Goal: Complete application form: Complete application form

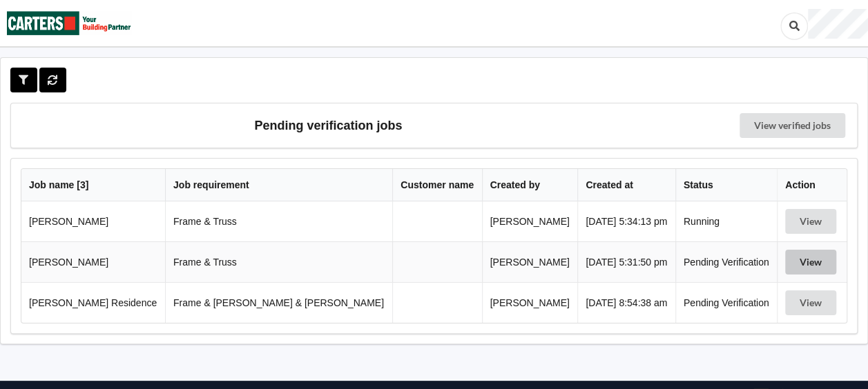
click at [787, 262] on button "View" at bounding box center [810, 262] width 51 height 25
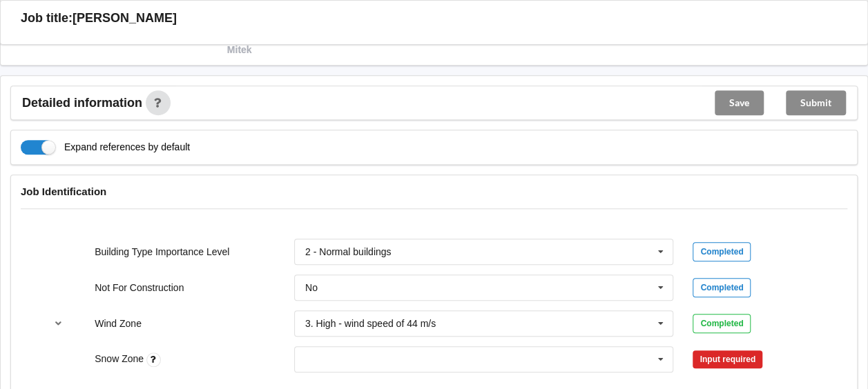
scroll to position [552, 0]
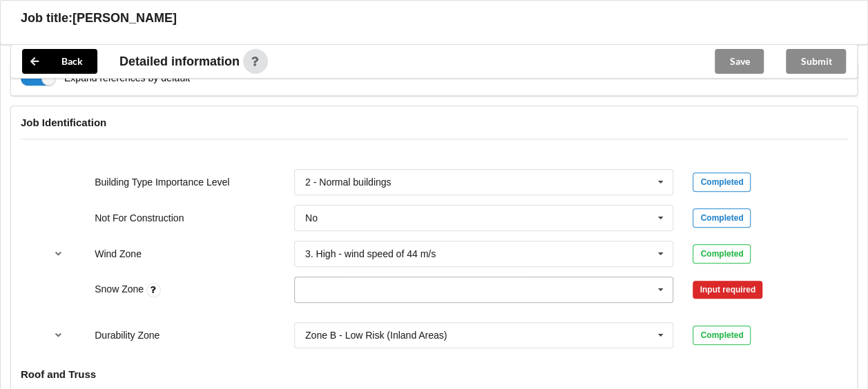
click at [662, 284] on icon at bounding box center [660, 291] width 21 height 26
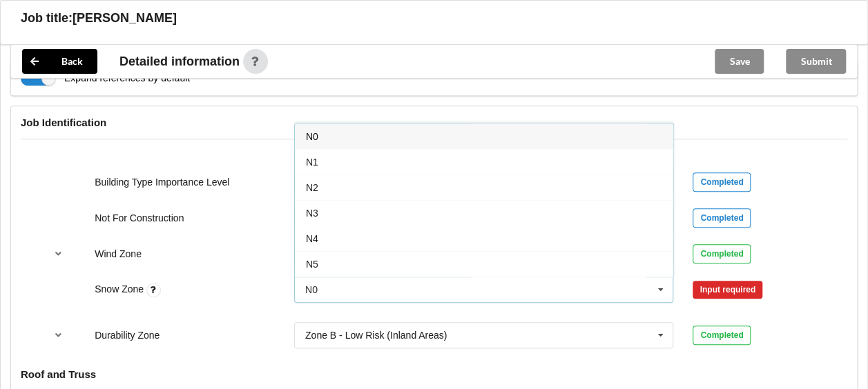
click at [411, 142] on div "N0" at bounding box center [484, 137] width 378 height 26
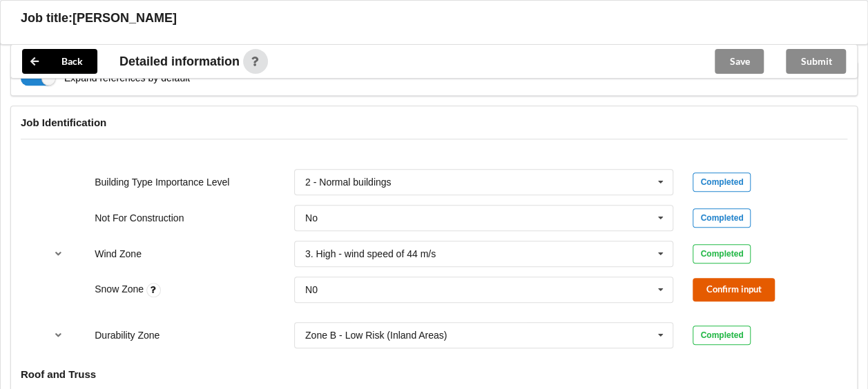
click at [725, 289] on button "Confirm input" at bounding box center [733, 289] width 82 height 23
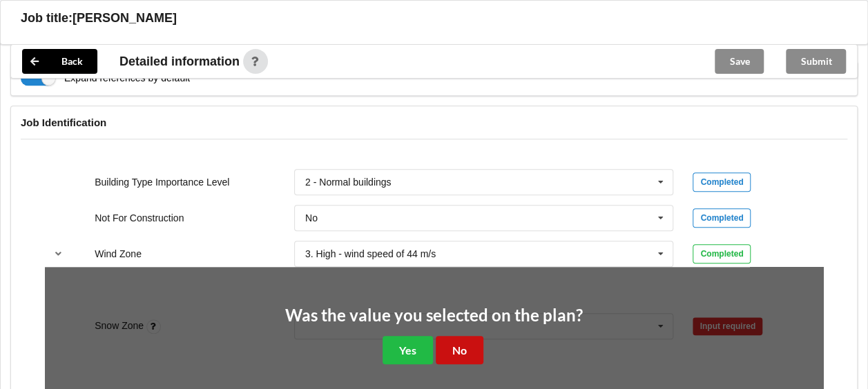
click at [463, 351] on button "No" at bounding box center [460, 350] width 48 height 28
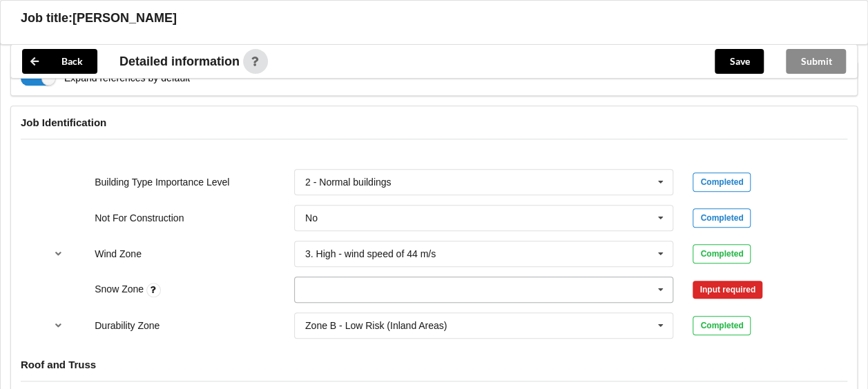
click at [664, 287] on icon at bounding box center [660, 291] width 21 height 26
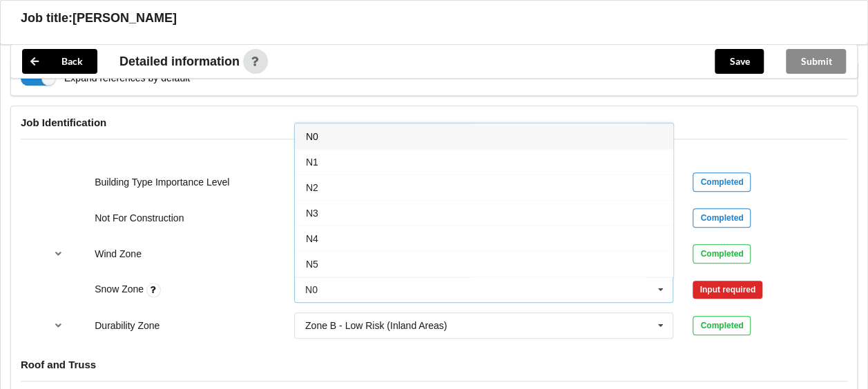
click at [442, 128] on div "N0" at bounding box center [484, 137] width 378 height 26
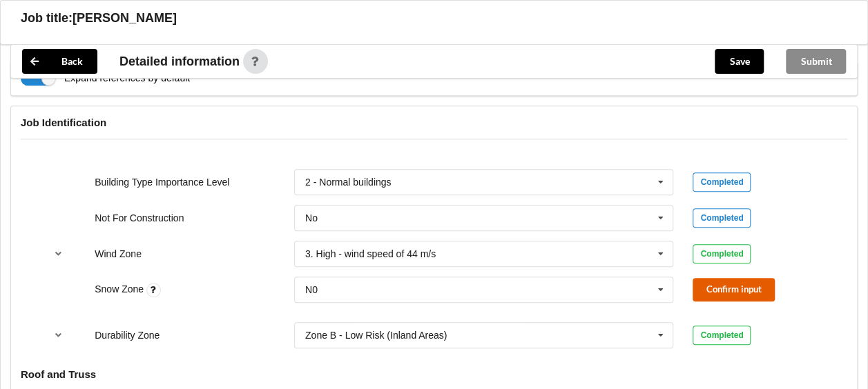
click at [725, 290] on button "Confirm input" at bounding box center [733, 289] width 82 height 23
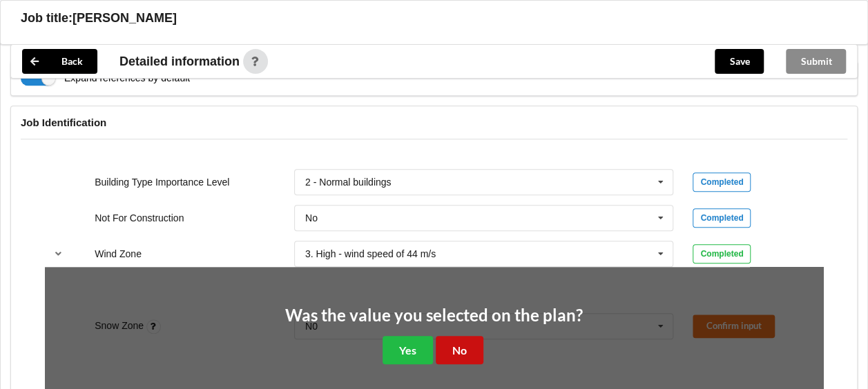
click at [449, 352] on button "No" at bounding box center [460, 350] width 48 height 28
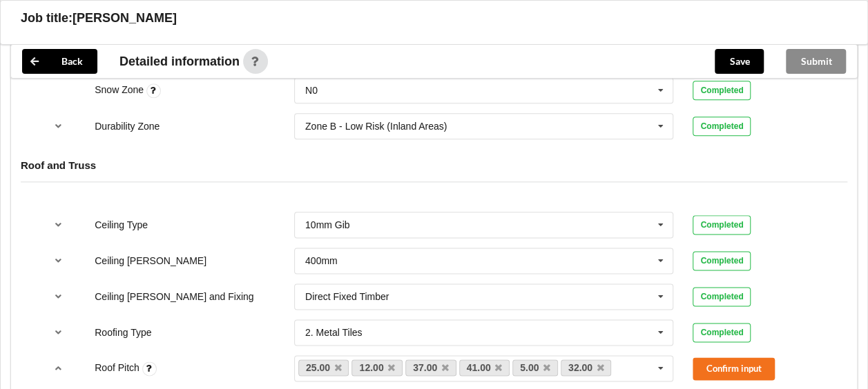
scroll to position [759, 0]
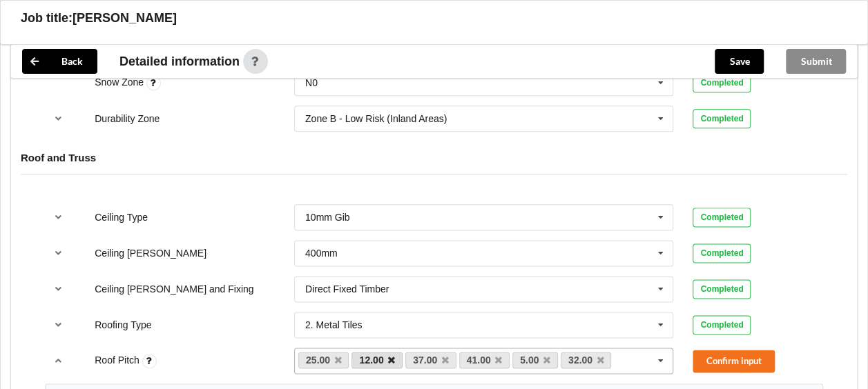
click at [394, 356] on icon at bounding box center [391, 360] width 7 height 9
click at [394, 355] on link "5.00" at bounding box center [374, 360] width 46 height 17
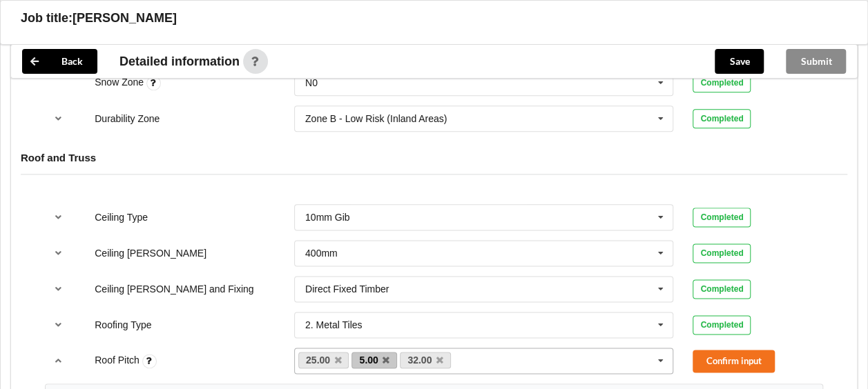
click at [389, 356] on link "5.00" at bounding box center [374, 360] width 46 height 17
click at [387, 356] on icon at bounding box center [385, 360] width 7 height 9
click at [390, 358] on icon at bounding box center [391, 360] width 7 height 9
click at [715, 362] on button "Confirm input" at bounding box center [733, 361] width 82 height 23
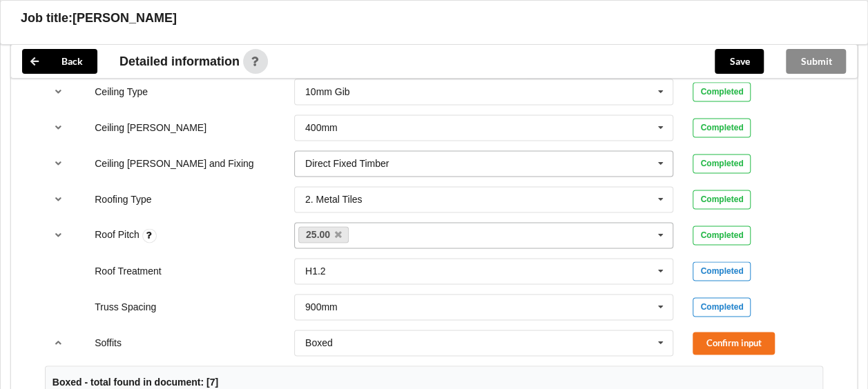
scroll to position [967, 0]
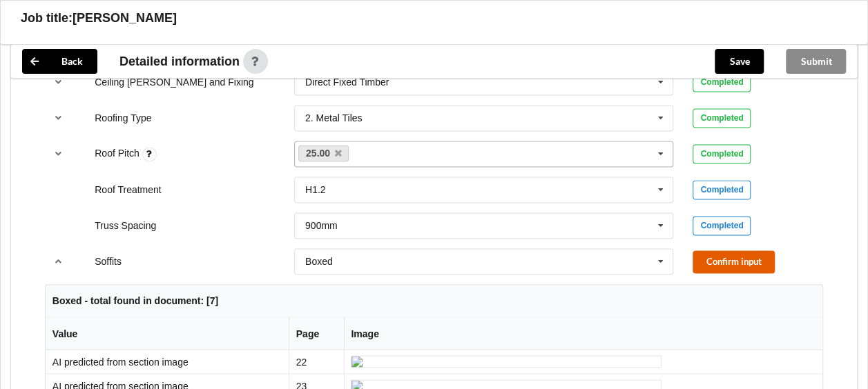
click at [739, 258] on button "Confirm input" at bounding box center [733, 262] width 82 height 23
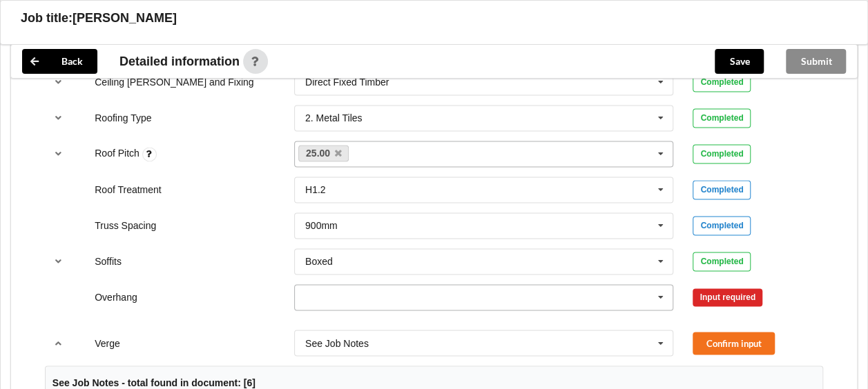
click at [664, 294] on icon at bounding box center [660, 298] width 21 height 26
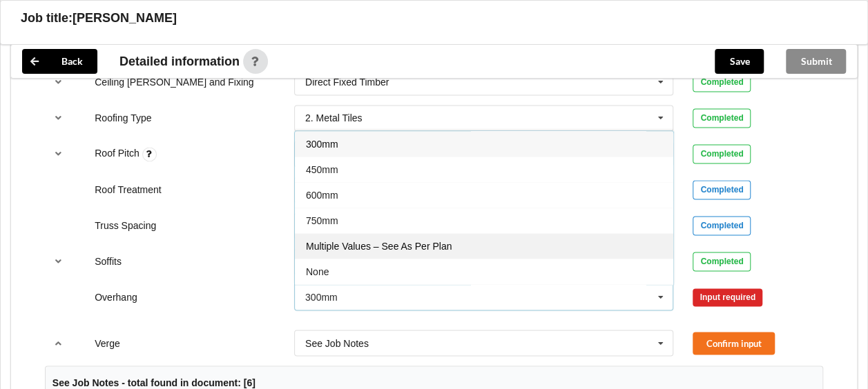
click at [489, 238] on div "Multiple Values – See As Per Plan" at bounding box center [484, 246] width 378 height 26
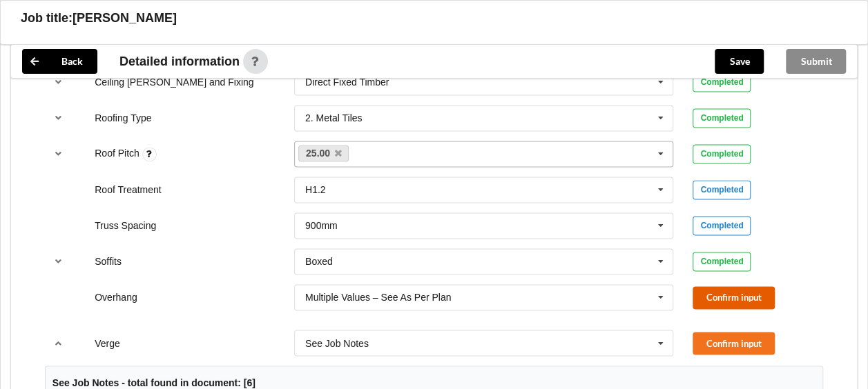
click at [737, 287] on button "Confirm input" at bounding box center [733, 298] width 82 height 23
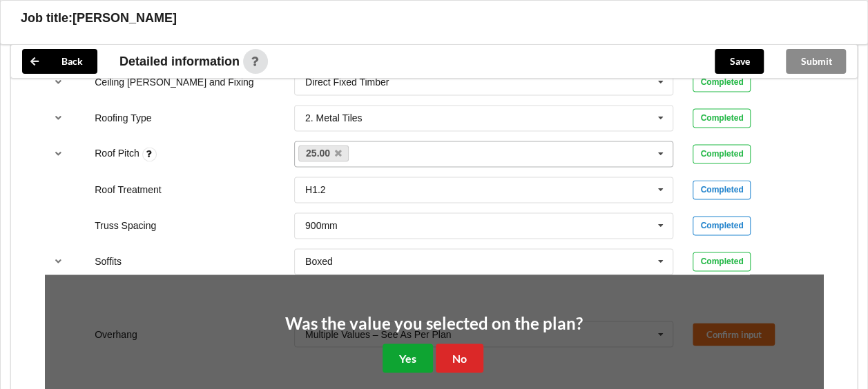
click at [398, 353] on button "Yes" at bounding box center [407, 358] width 50 height 28
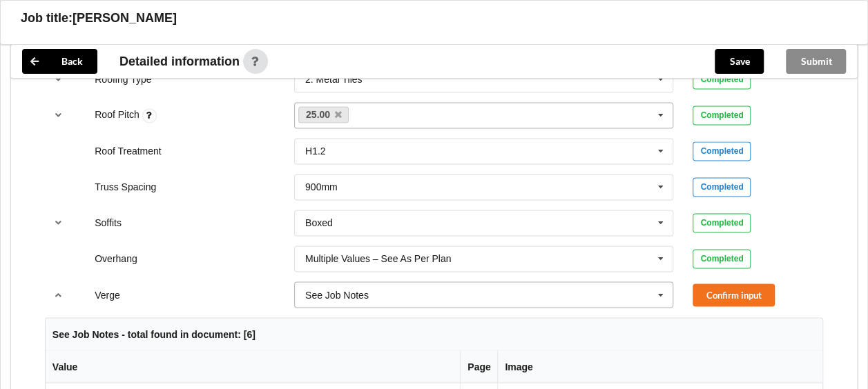
scroll to position [1036, 0]
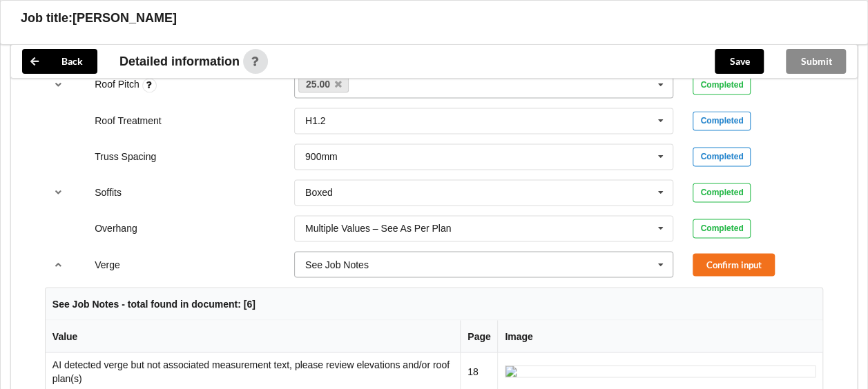
click at [661, 255] on icon at bounding box center [660, 265] width 21 height 26
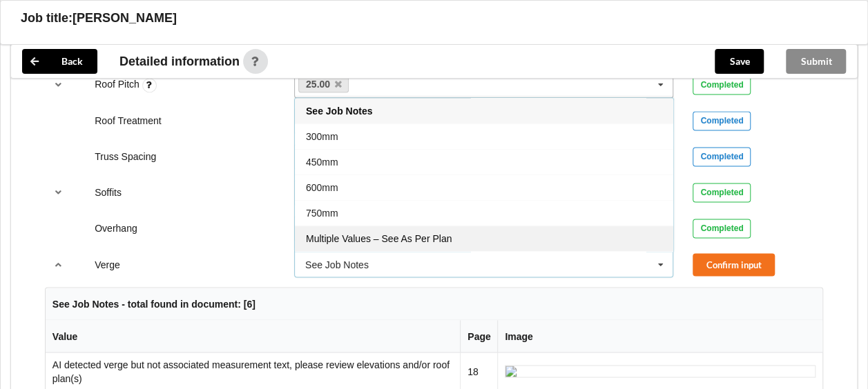
click at [525, 231] on div "Multiple Values – See As Per Plan" at bounding box center [484, 239] width 378 height 26
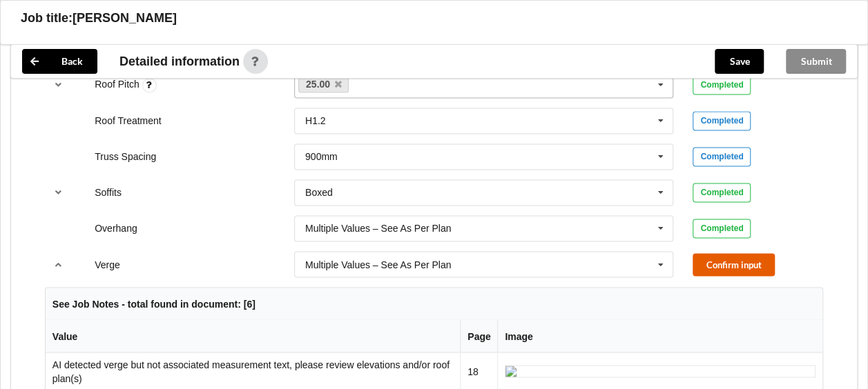
click at [721, 262] on button "Confirm input" at bounding box center [733, 264] width 82 height 23
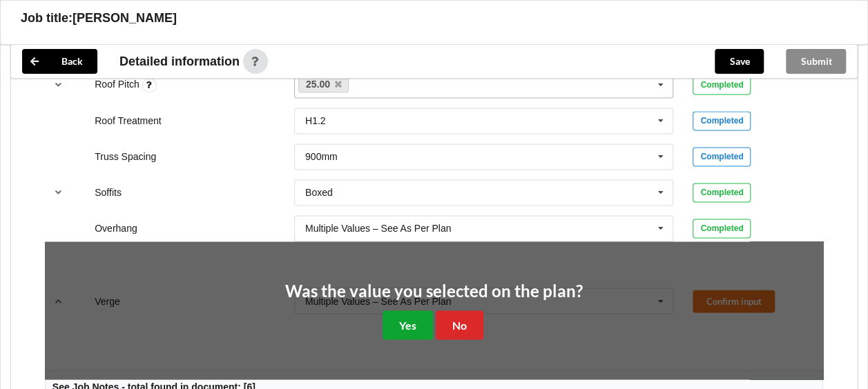
click at [409, 316] on button "Yes" at bounding box center [407, 325] width 50 height 28
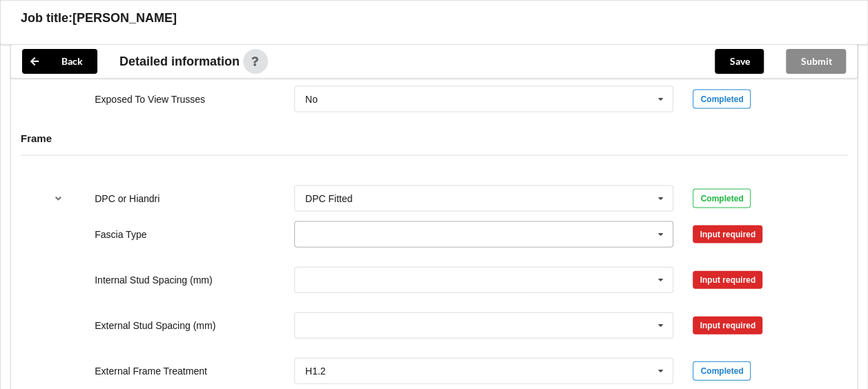
scroll to position [1381, 0]
click at [657, 222] on icon at bounding box center [660, 235] width 21 height 26
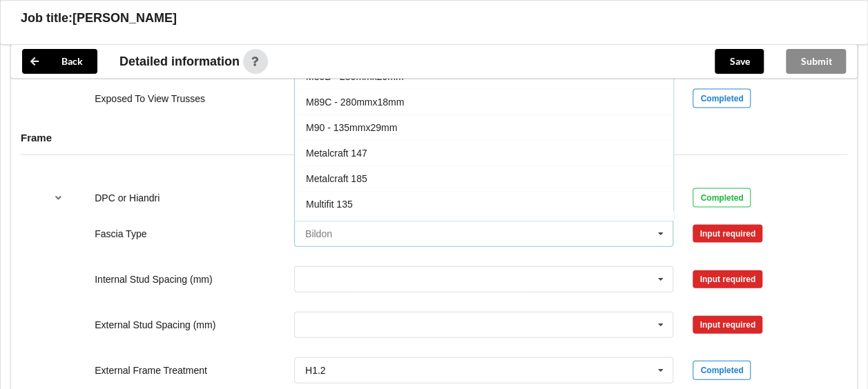
scroll to position [345, 0]
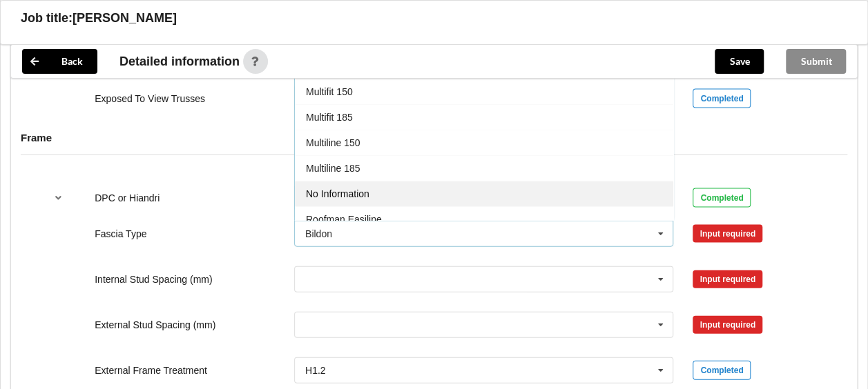
click at [348, 182] on div "No Information" at bounding box center [484, 195] width 378 height 26
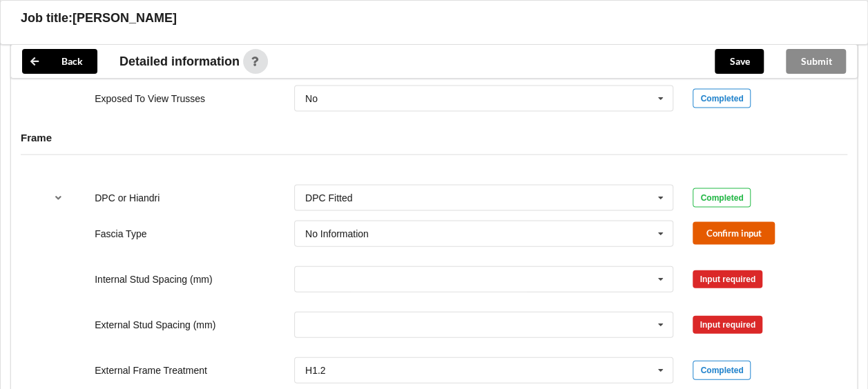
click at [759, 236] on button "Confirm input" at bounding box center [733, 233] width 82 height 23
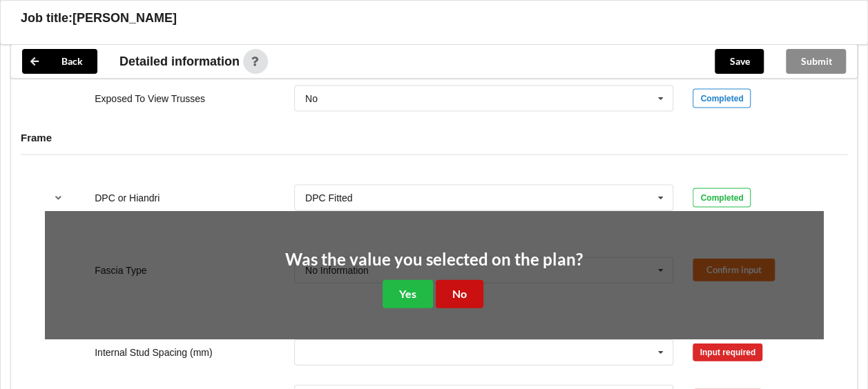
click at [458, 287] on button "No" at bounding box center [460, 294] width 48 height 28
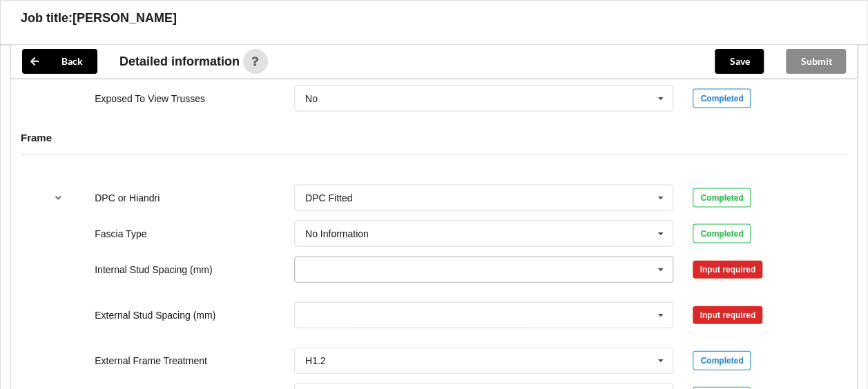
click at [663, 269] on icon at bounding box center [660, 271] width 21 height 26
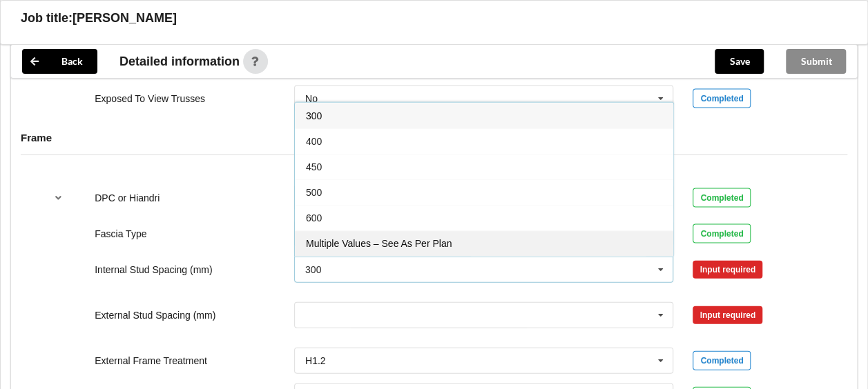
click at [491, 235] on div "Multiple Values – See As Per Plan" at bounding box center [484, 244] width 378 height 26
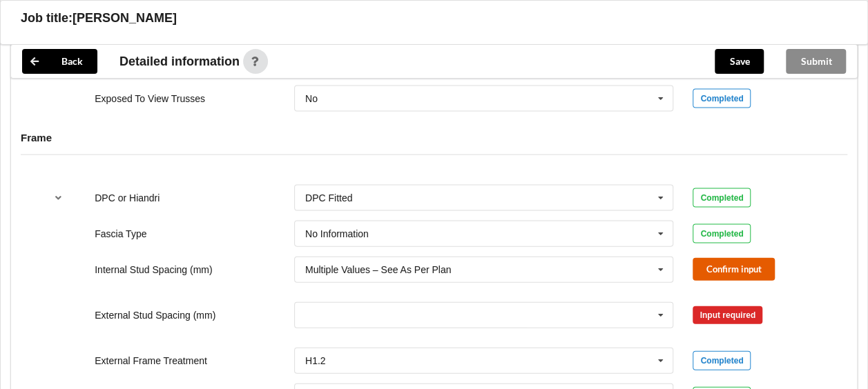
click at [728, 266] on button "Confirm input" at bounding box center [733, 269] width 82 height 23
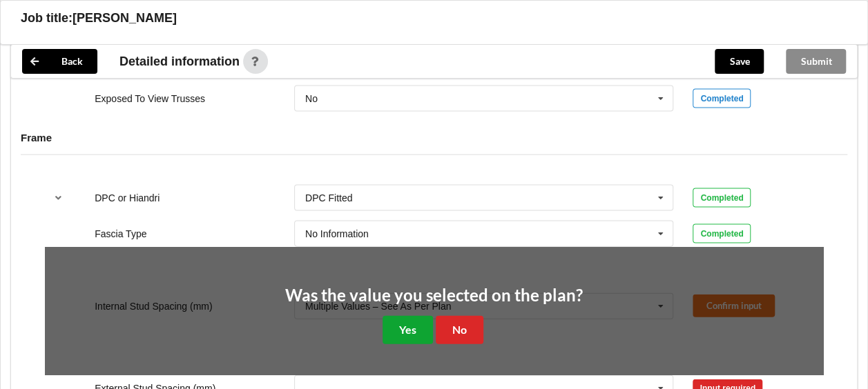
click at [418, 330] on button "Yes" at bounding box center [407, 330] width 50 height 28
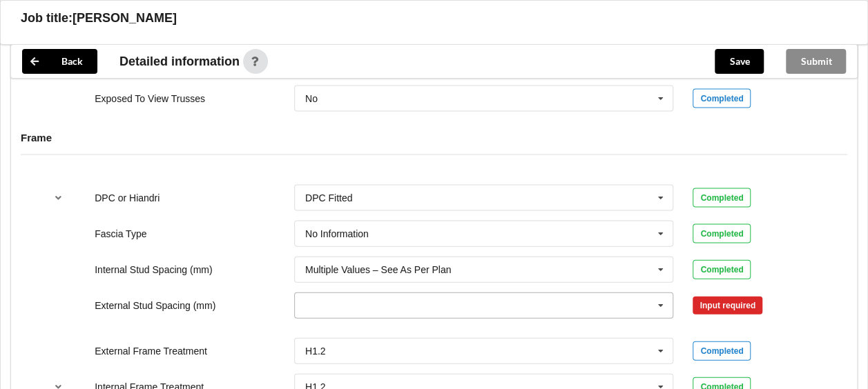
click at [665, 298] on icon at bounding box center [660, 306] width 21 height 26
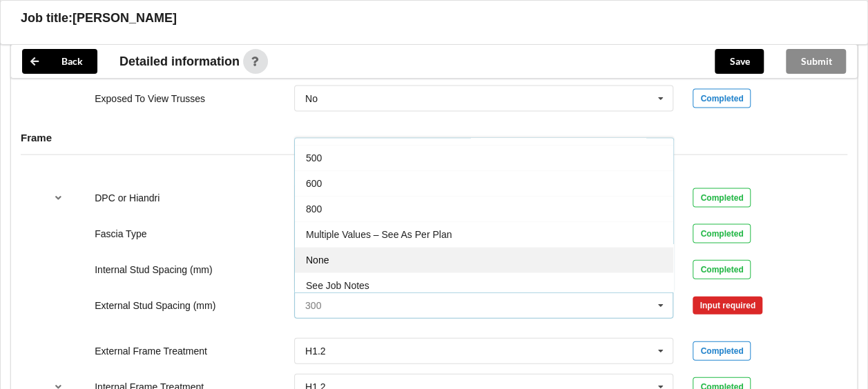
scroll to position [73, 0]
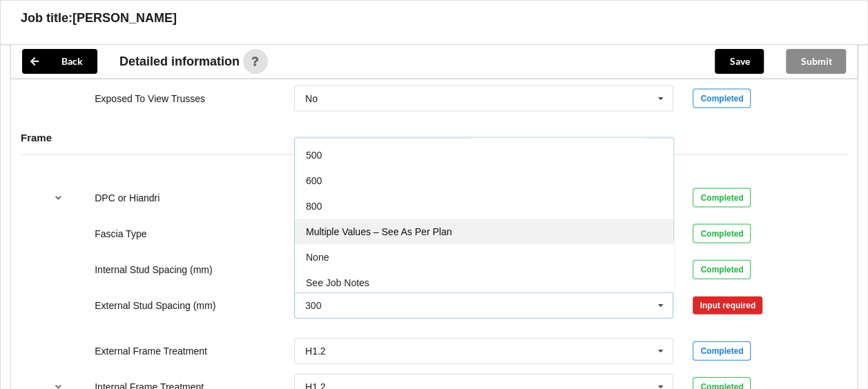
click at [434, 226] on span "Multiple Values – See As Per Plan" at bounding box center [379, 231] width 146 height 11
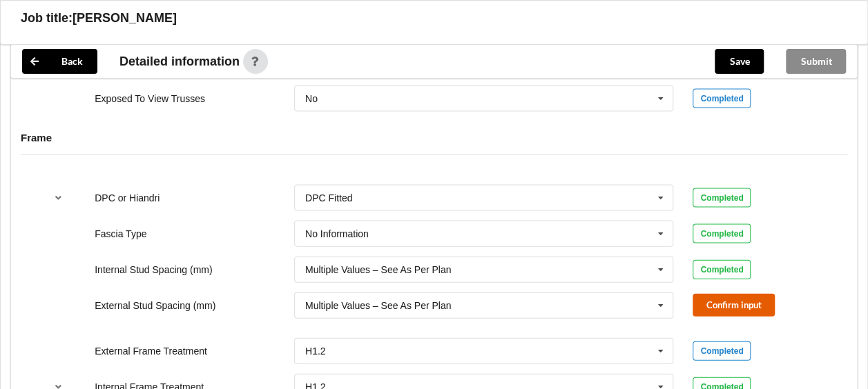
click at [719, 302] on button "Confirm input" at bounding box center [733, 305] width 82 height 23
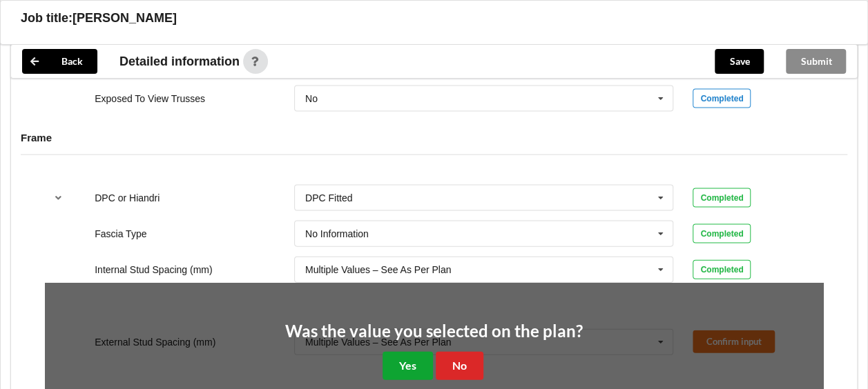
click at [416, 352] on button "Yes" at bounding box center [407, 366] width 50 height 28
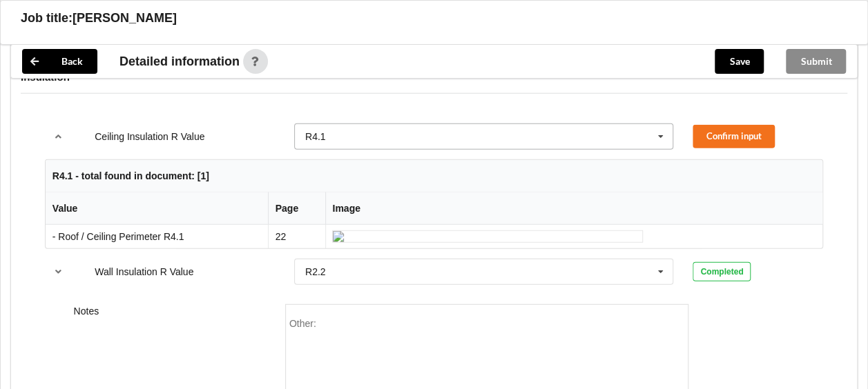
scroll to position [1728, 0]
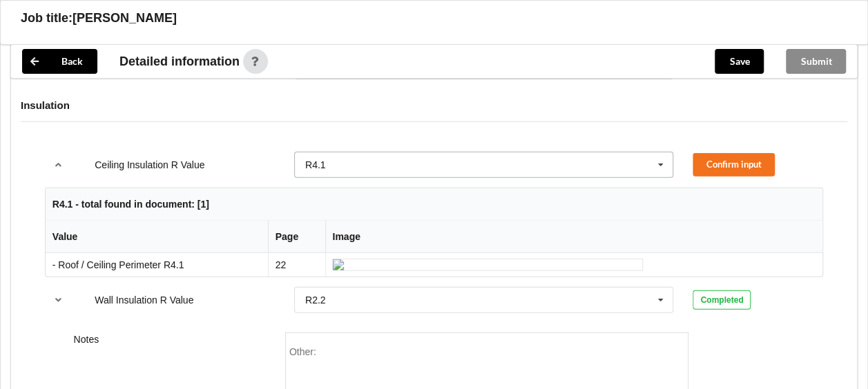
click at [369, 168] on input "text" at bounding box center [484, 165] width 378 height 25
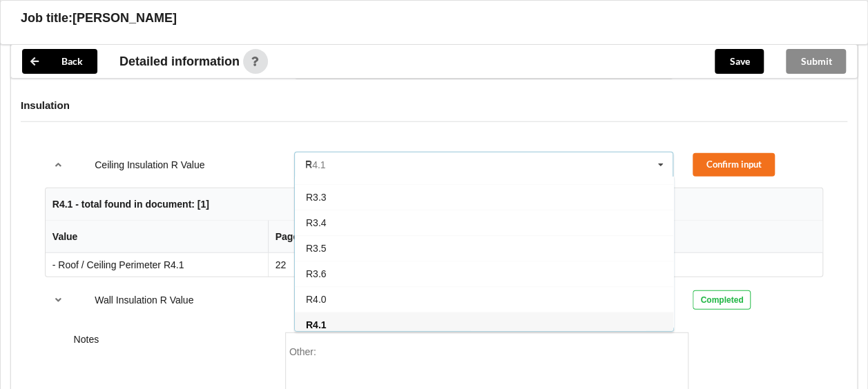
scroll to position [0, 0]
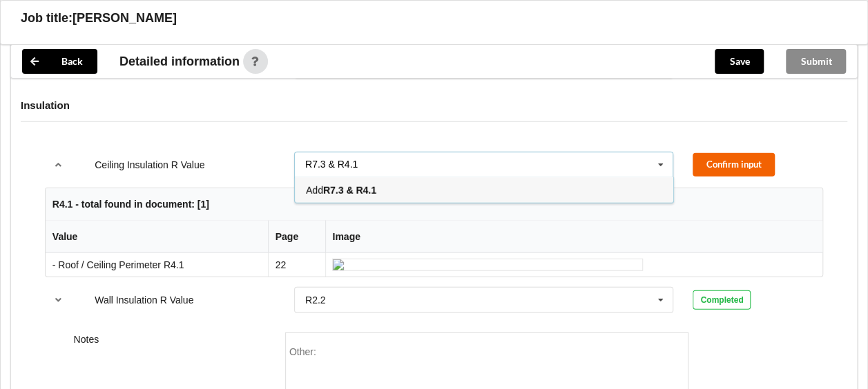
type input "R7.3 & R4.1"
click at [762, 164] on button "Confirm input" at bounding box center [733, 164] width 82 height 23
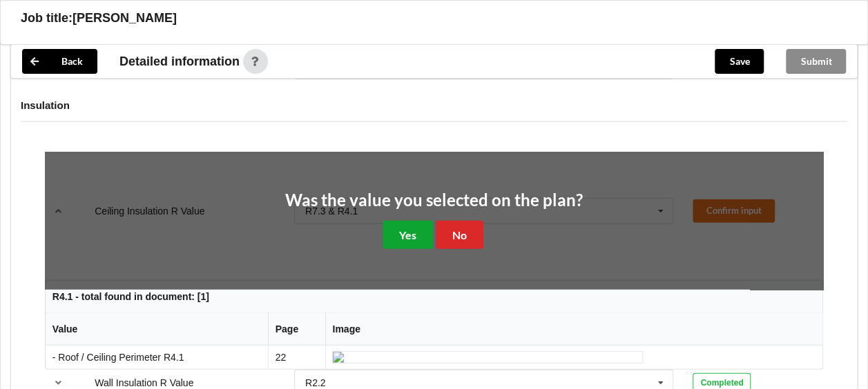
click at [416, 222] on button "Yes" at bounding box center [407, 235] width 50 height 28
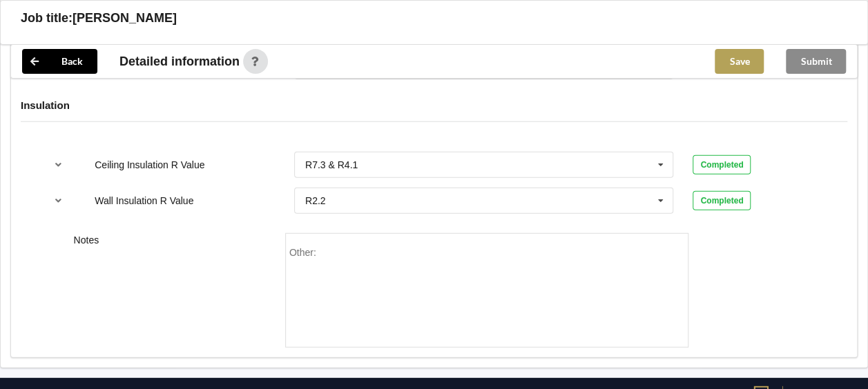
click at [730, 58] on button "Save" at bounding box center [739, 61] width 49 height 25
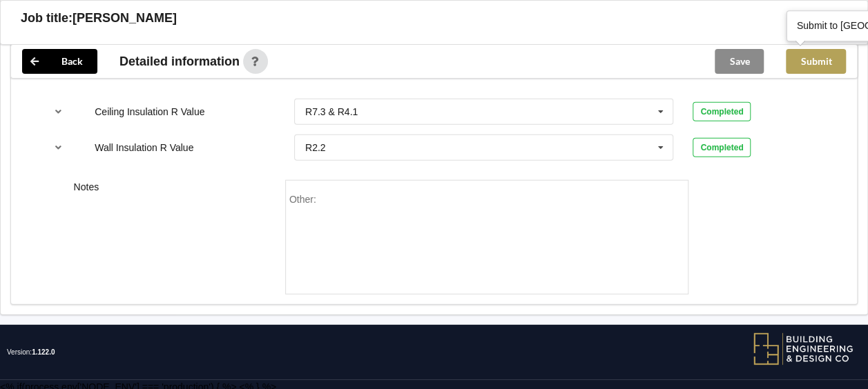
click at [819, 61] on button "Submit" at bounding box center [816, 61] width 60 height 25
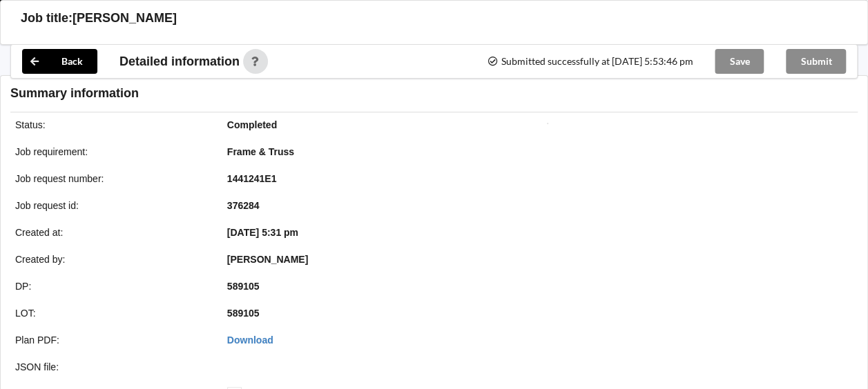
scroll to position [1718, 0]
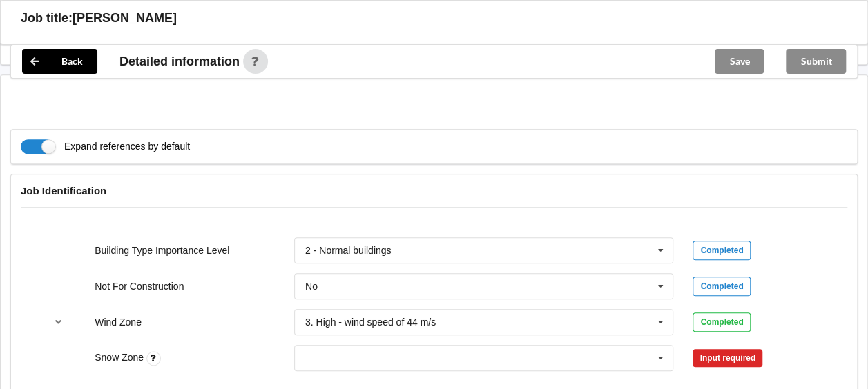
scroll to position [621, 0]
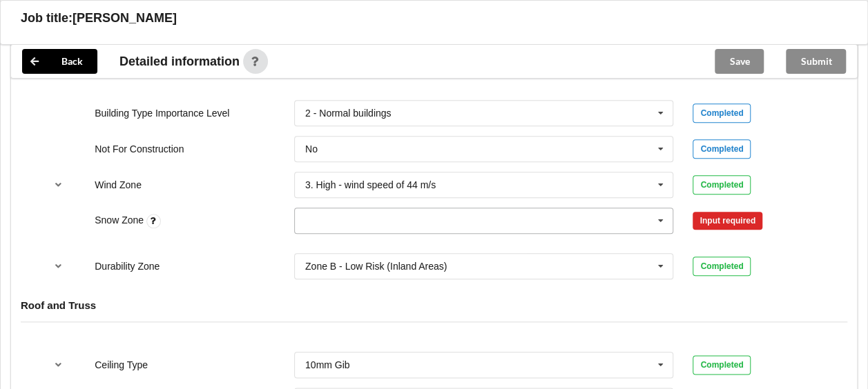
click at [661, 218] on icon at bounding box center [660, 221] width 21 height 26
click at [455, 235] on div "N0" at bounding box center [484, 246] width 378 height 26
click at [722, 219] on button "Confirm input" at bounding box center [733, 220] width 82 height 23
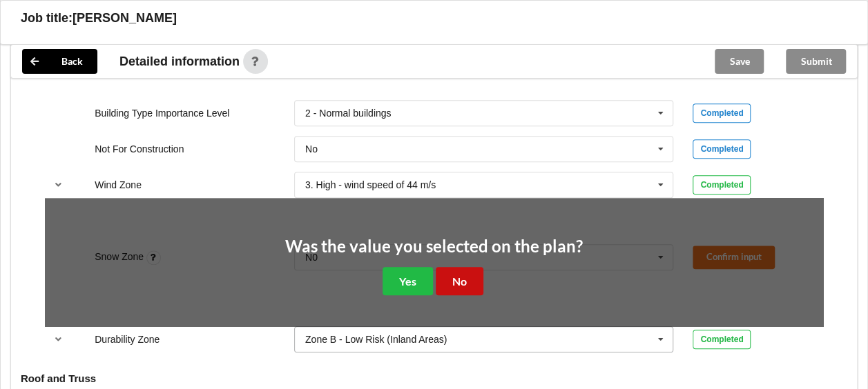
click at [468, 276] on button "No" at bounding box center [460, 281] width 48 height 28
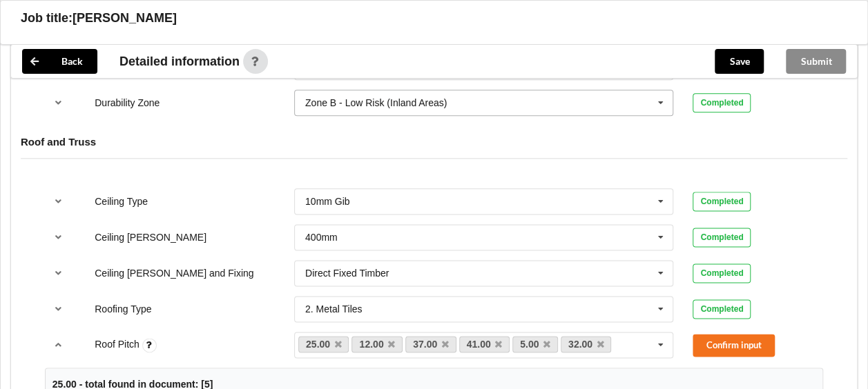
scroll to position [828, 0]
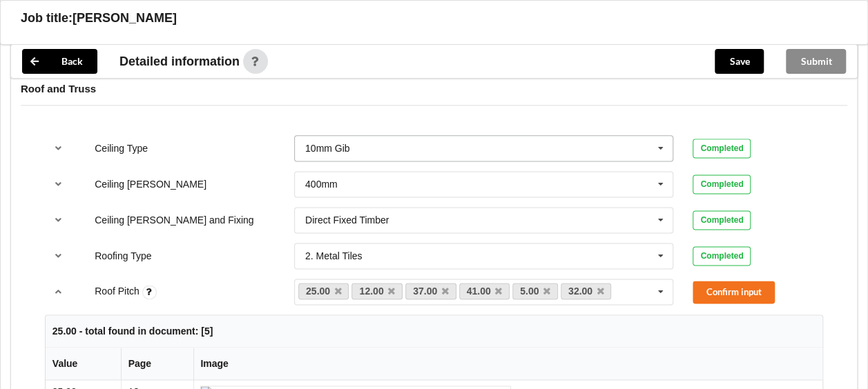
click at [659, 143] on icon at bounding box center [660, 149] width 21 height 26
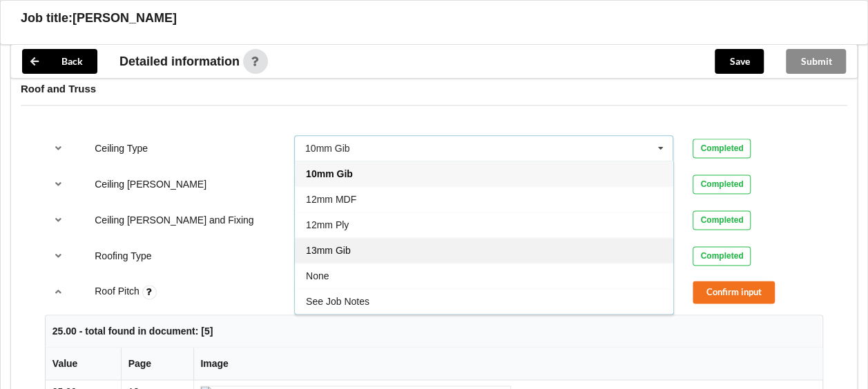
click at [396, 242] on div "13mm Gib" at bounding box center [484, 250] width 378 height 26
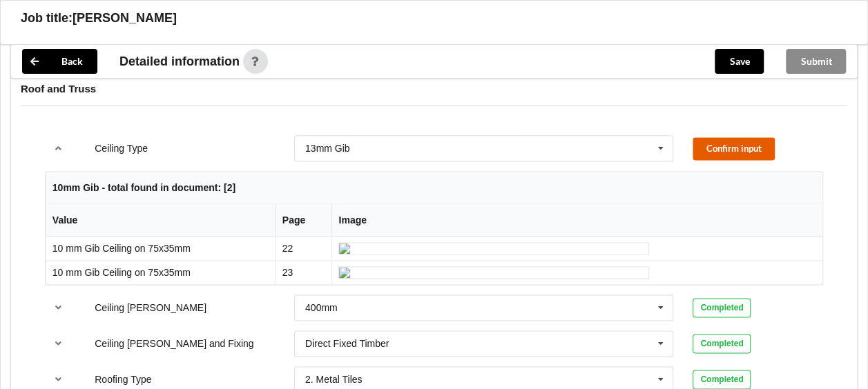
click at [737, 141] on button "Confirm input" at bounding box center [733, 148] width 82 height 23
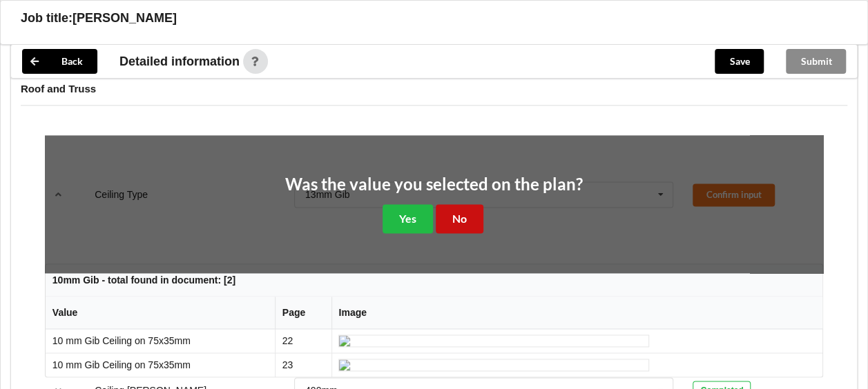
click at [465, 209] on button "No" at bounding box center [460, 218] width 48 height 28
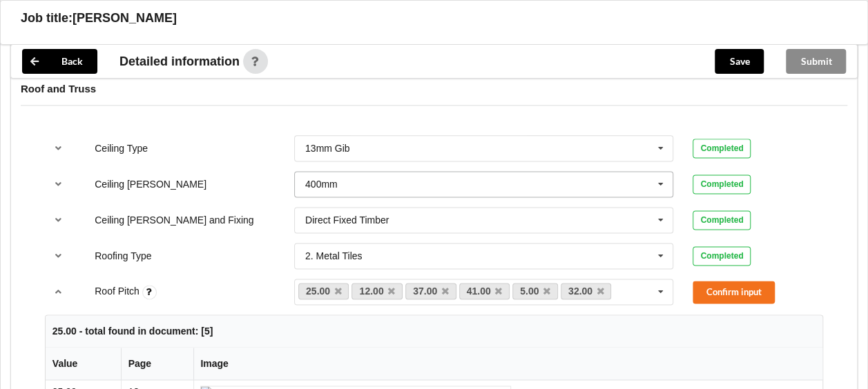
click at [659, 177] on icon at bounding box center [660, 185] width 21 height 26
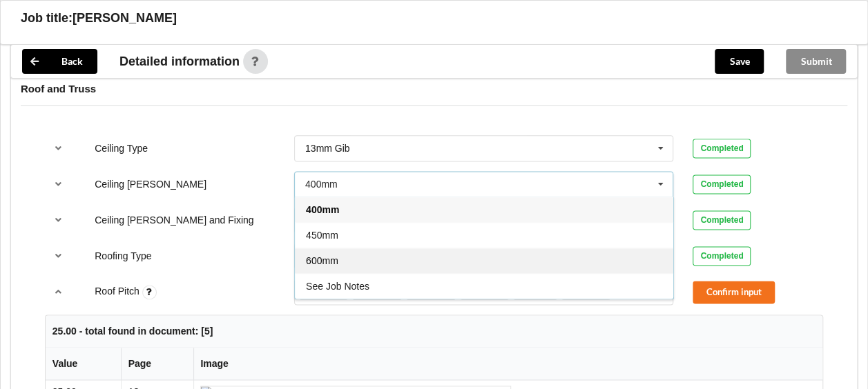
click at [431, 253] on div "600mm" at bounding box center [484, 261] width 378 height 26
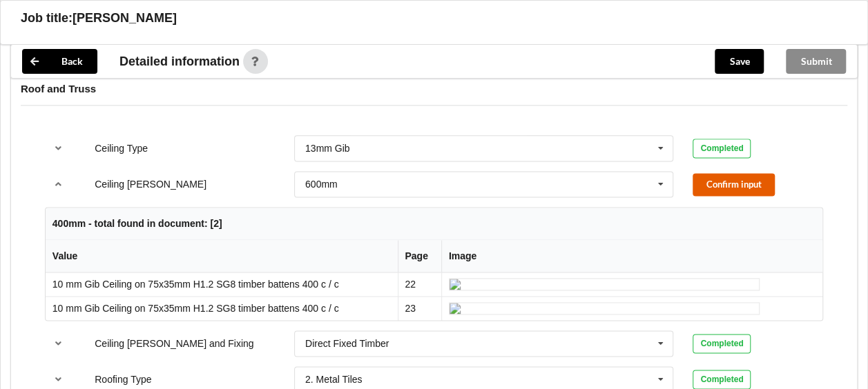
click at [719, 182] on button "Confirm input" at bounding box center [733, 184] width 82 height 23
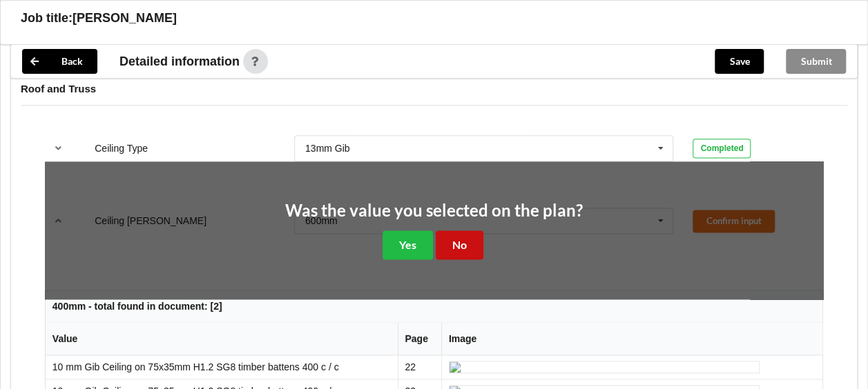
click at [464, 244] on button "No" at bounding box center [460, 245] width 48 height 28
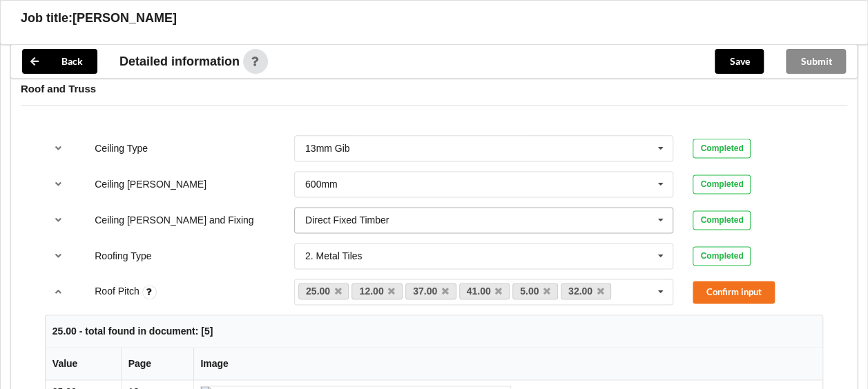
click at [660, 213] on icon at bounding box center [660, 221] width 21 height 26
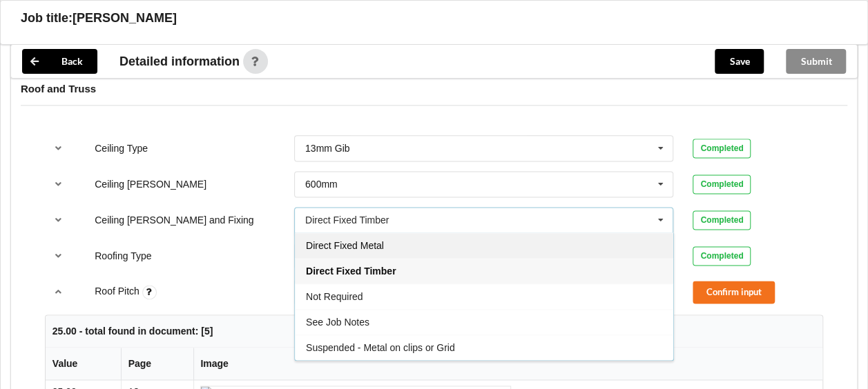
click at [410, 242] on div "Direct Fixed Metal" at bounding box center [484, 246] width 378 height 26
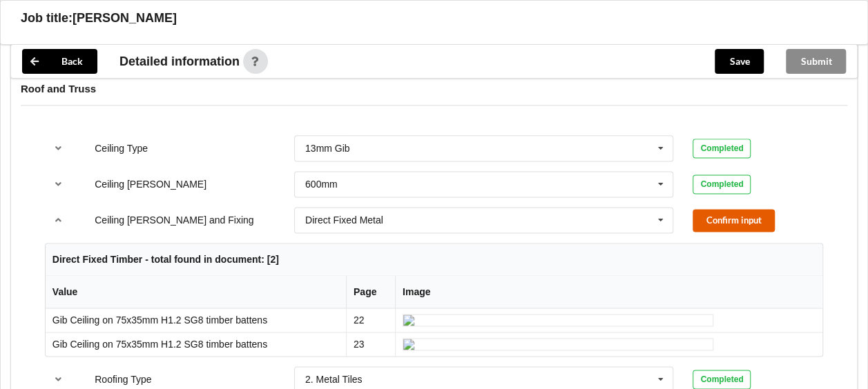
click at [722, 219] on button "Confirm input" at bounding box center [733, 220] width 82 height 23
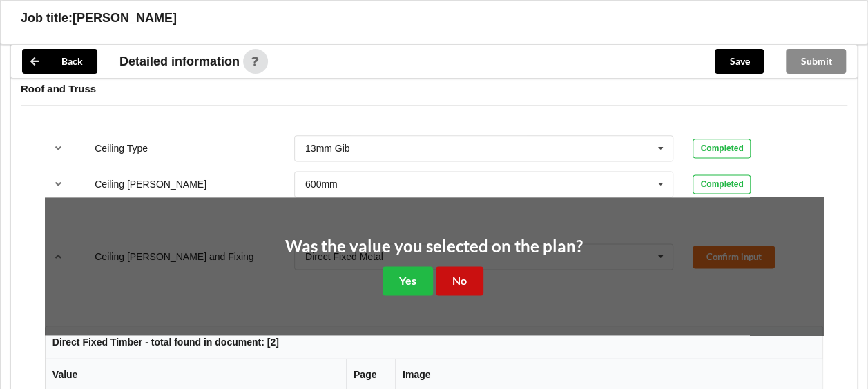
click at [456, 271] on button "No" at bounding box center [460, 280] width 48 height 28
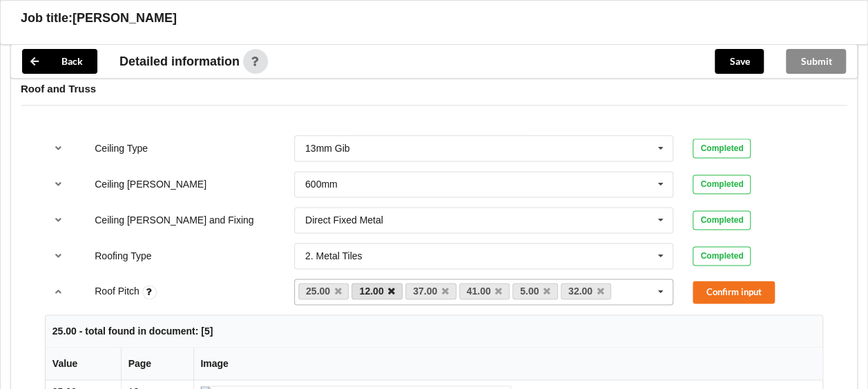
click at [393, 290] on icon at bounding box center [391, 291] width 7 height 9
click at [393, 289] on icon at bounding box center [391, 291] width 7 height 9
click at [392, 289] on icon at bounding box center [391, 291] width 7 height 9
click at [392, 289] on link "5.00" at bounding box center [374, 291] width 46 height 17
click at [387, 288] on icon at bounding box center [385, 291] width 7 height 9
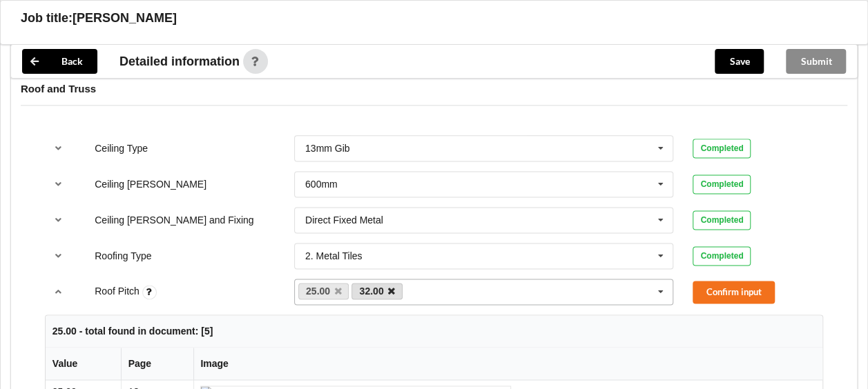
click at [388, 288] on icon at bounding box center [391, 291] width 7 height 9
drag, startPoint x: 735, startPoint y: 288, endPoint x: 630, endPoint y: 269, distance: 106.6
click at [733, 288] on button "Confirm input" at bounding box center [733, 292] width 82 height 23
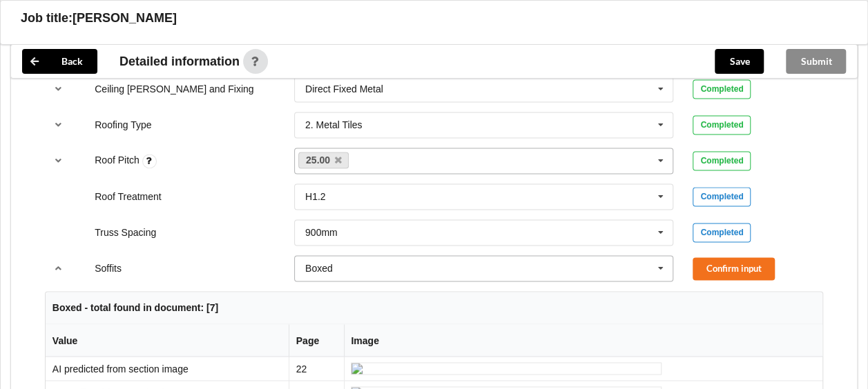
scroll to position [967, 0]
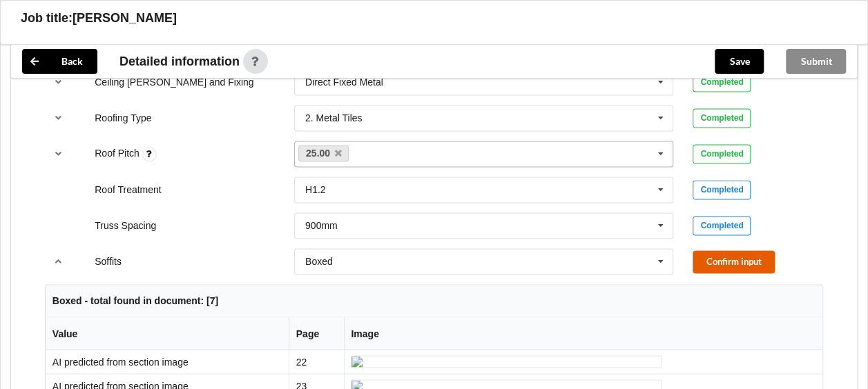
click at [714, 254] on button "Confirm input" at bounding box center [733, 262] width 82 height 23
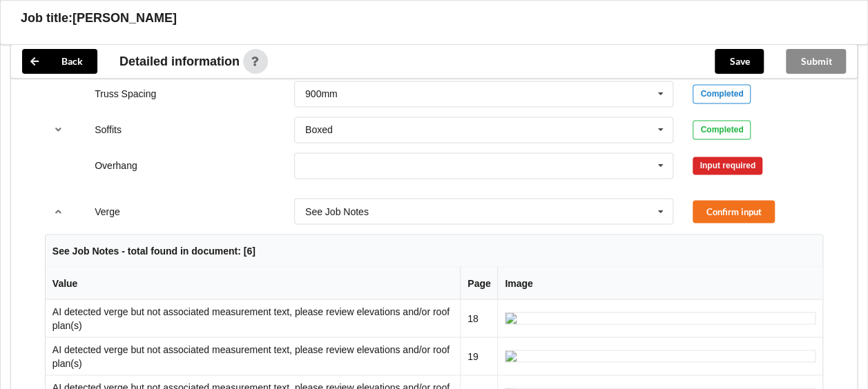
scroll to position [1105, 0]
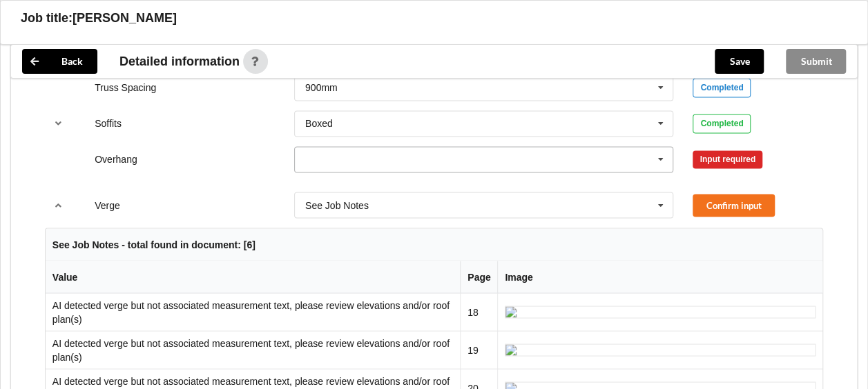
click at [650, 150] on input "text" at bounding box center [484, 159] width 378 height 25
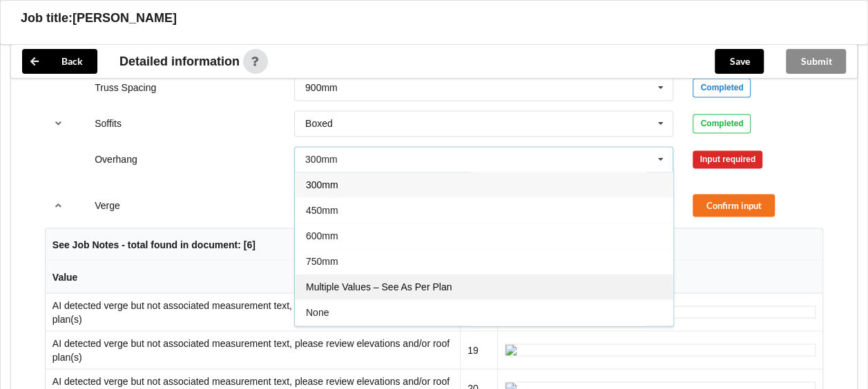
click at [418, 275] on div "Multiple Values – See As Per Plan" at bounding box center [484, 287] width 378 height 26
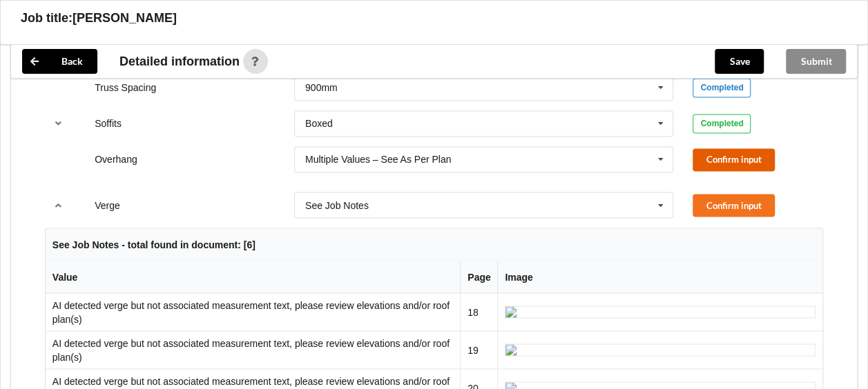
click at [724, 157] on button "Confirm input" at bounding box center [733, 159] width 82 height 23
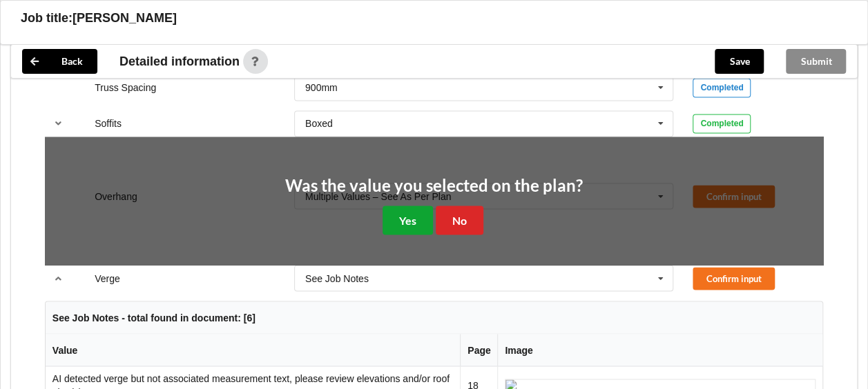
click at [404, 215] on button "Yes" at bounding box center [407, 220] width 50 height 28
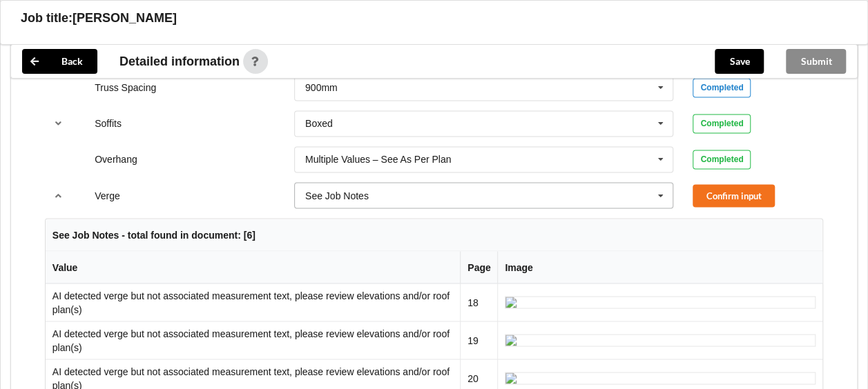
click at [655, 193] on icon at bounding box center [660, 196] width 21 height 26
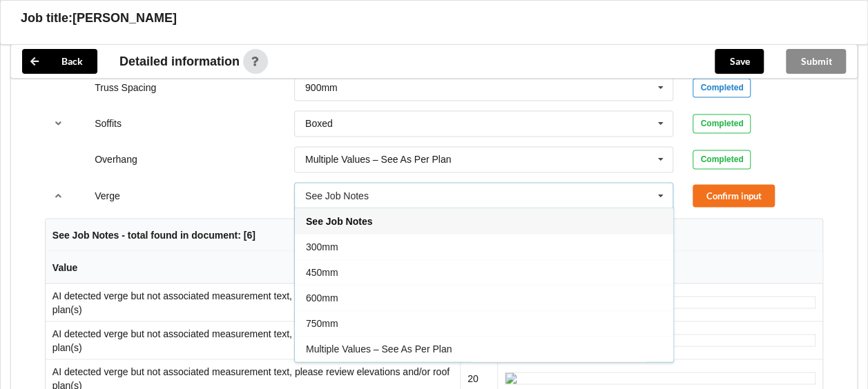
click at [410, 343] on span "Multiple Values – See As Per Plan" at bounding box center [379, 348] width 146 height 11
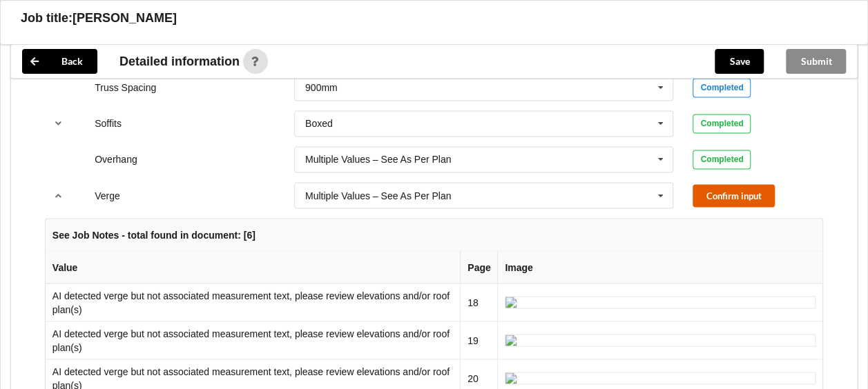
click at [722, 188] on button "Confirm input" at bounding box center [733, 195] width 82 height 23
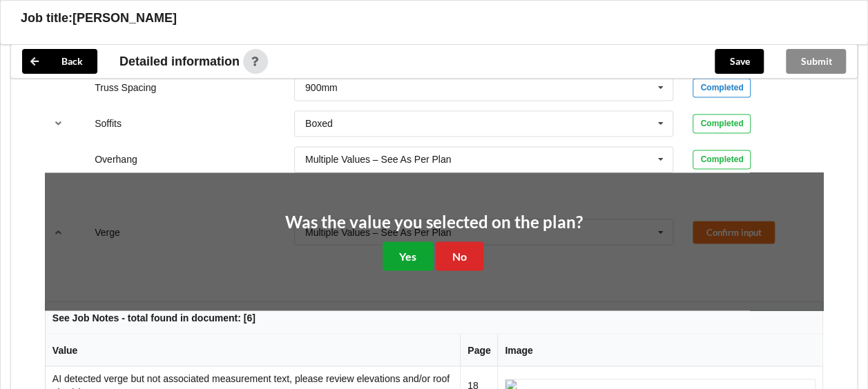
click at [416, 257] on button "Yes" at bounding box center [407, 256] width 50 height 28
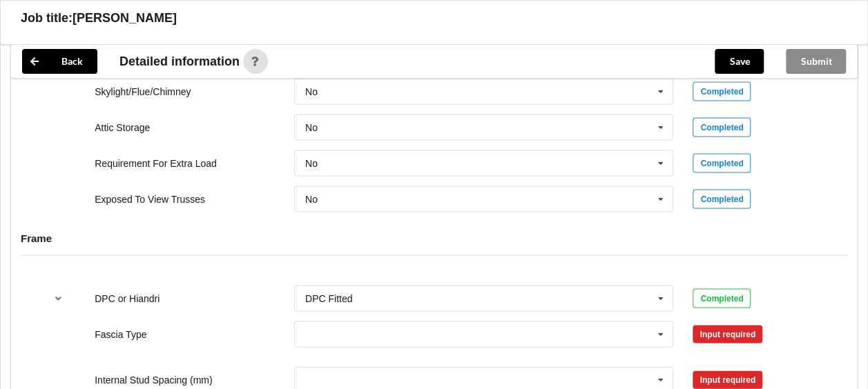
scroll to position [1312, 0]
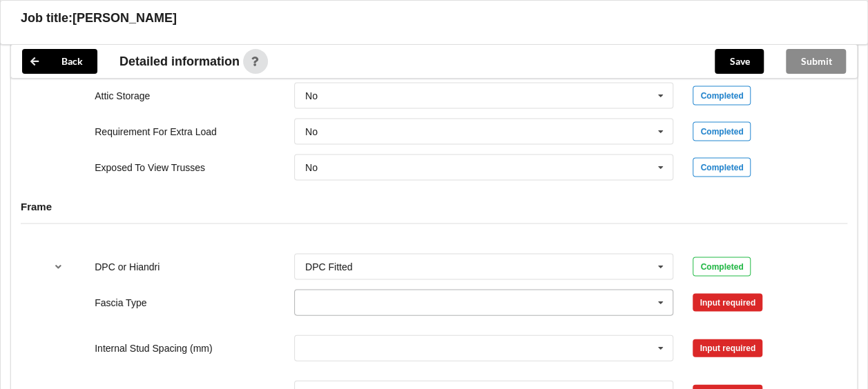
click at [659, 300] on icon at bounding box center [660, 304] width 21 height 26
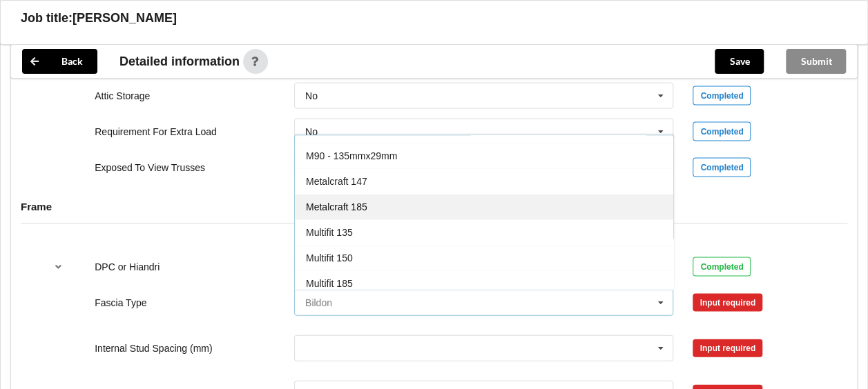
scroll to position [276, 0]
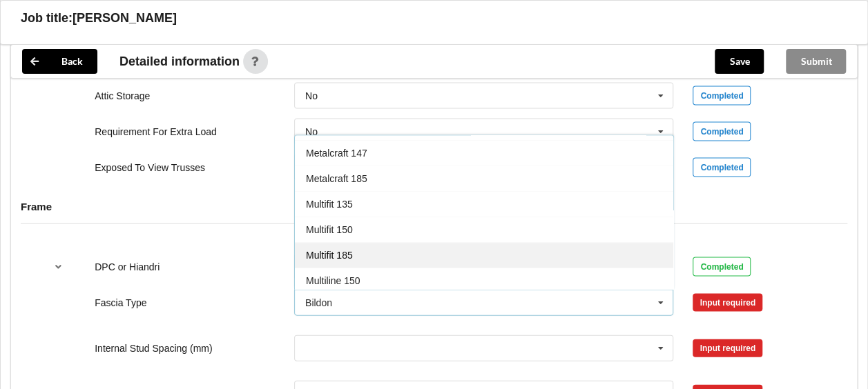
click at [387, 246] on div "Multifit 185" at bounding box center [484, 256] width 378 height 26
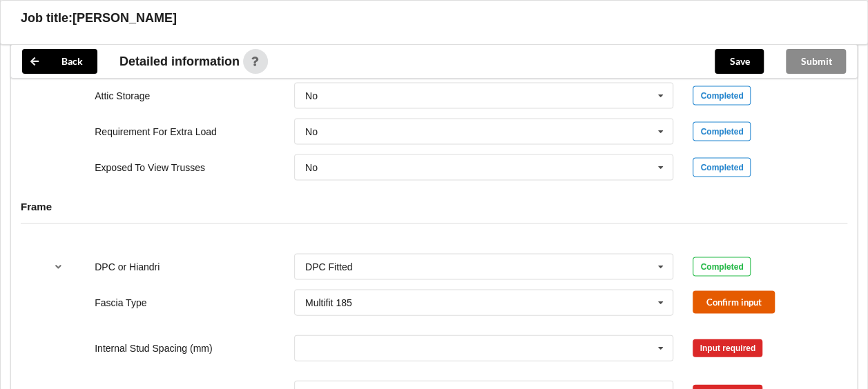
click at [718, 301] on button "Confirm input" at bounding box center [733, 302] width 82 height 23
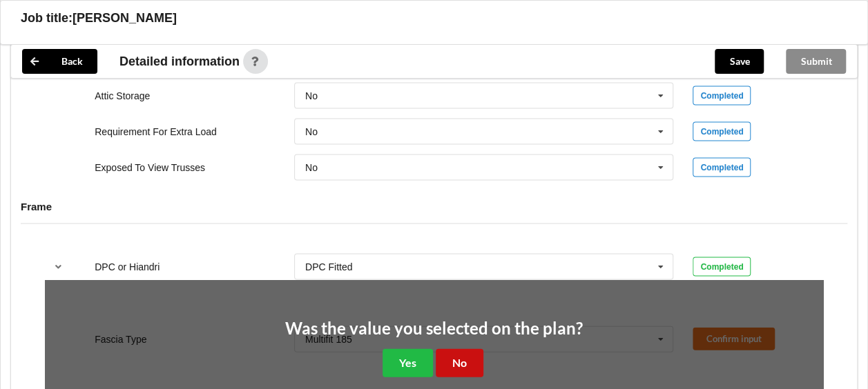
click at [461, 351] on button "No" at bounding box center [460, 363] width 48 height 28
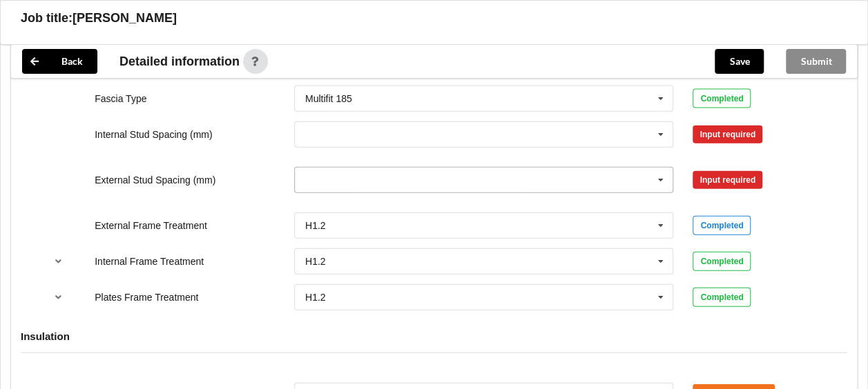
scroll to position [1519, 0]
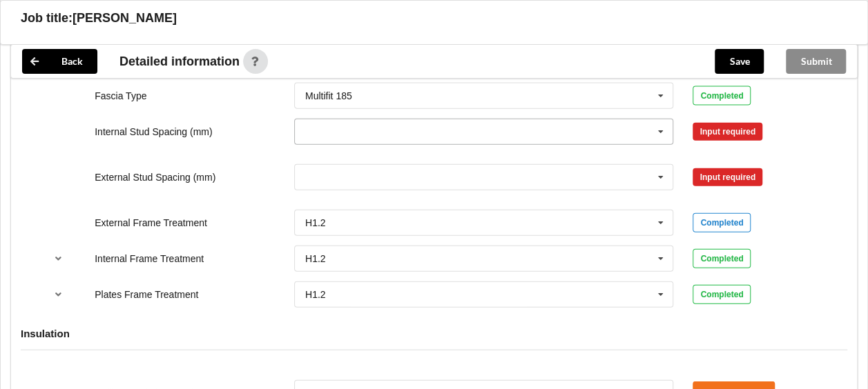
click at [657, 123] on icon at bounding box center [660, 132] width 21 height 26
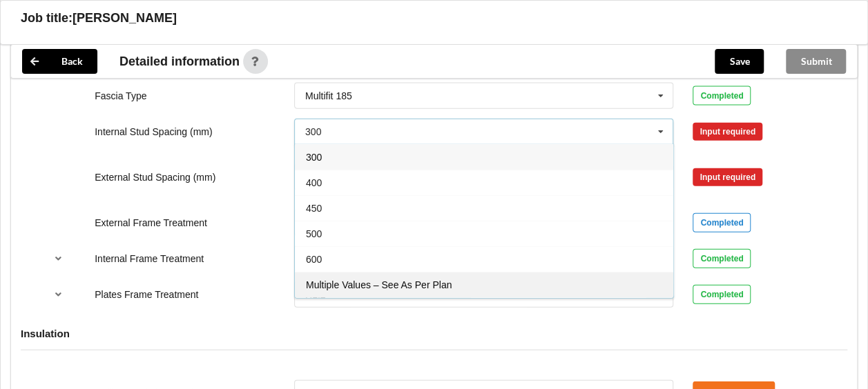
click at [460, 278] on div "Multiple Values – See As Per Plan" at bounding box center [484, 285] width 378 height 26
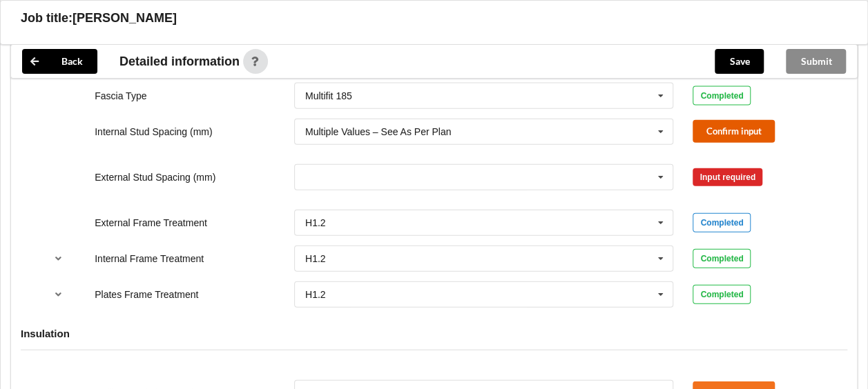
click at [708, 128] on button "Confirm input" at bounding box center [733, 131] width 82 height 23
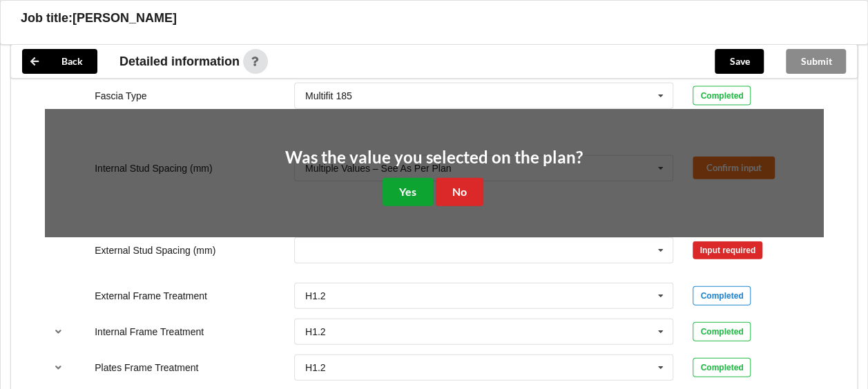
click at [405, 191] on button "Yes" at bounding box center [407, 192] width 50 height 28
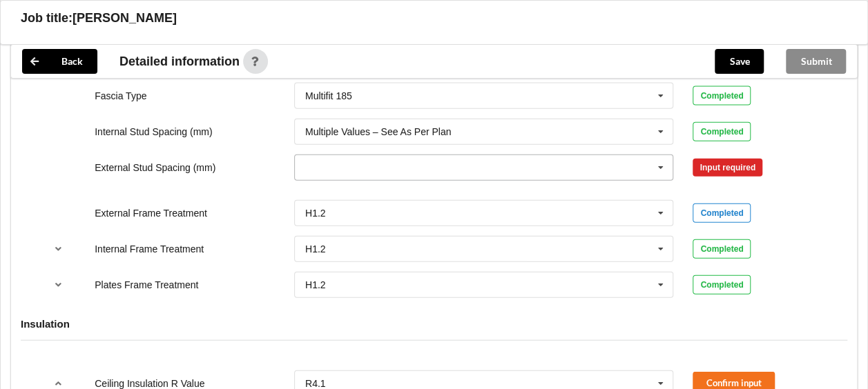
click at [664, 165] on icon at bounding box center [660, 168] width 21 height 26
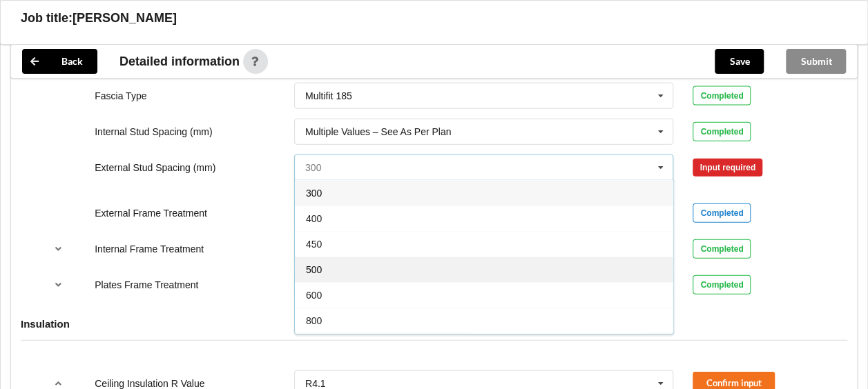
scroll to position [73, 0]
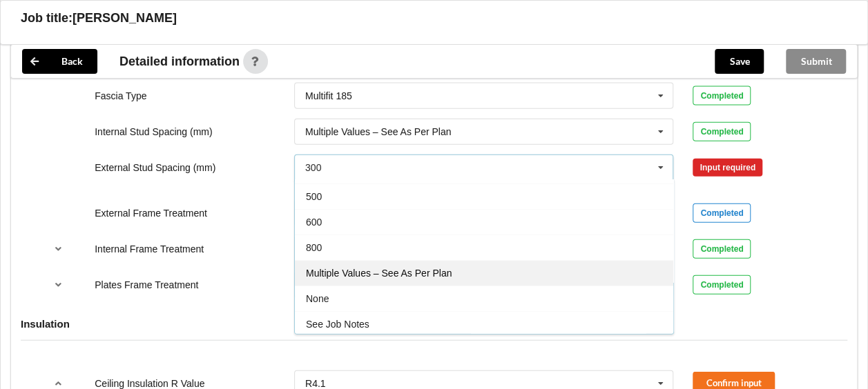
click at [444, 268] on span "Multiple Values – See As Per Plan" at bounding box center [379, 273] width 146 height 11
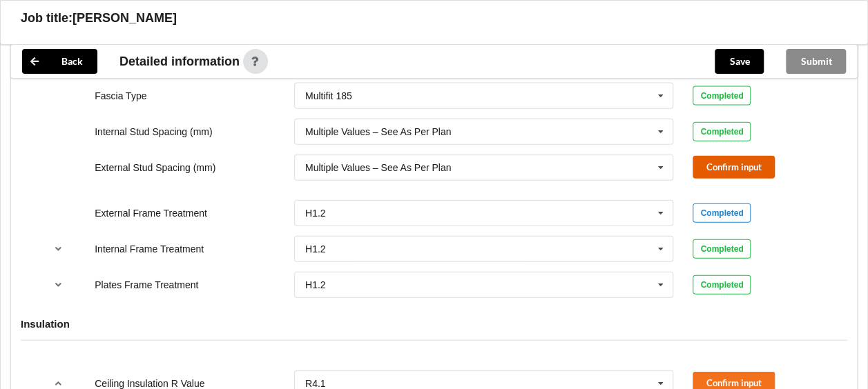
click at [728, 160] on button "Confirm input" at bounding box center [733, 167] width 82 height 23
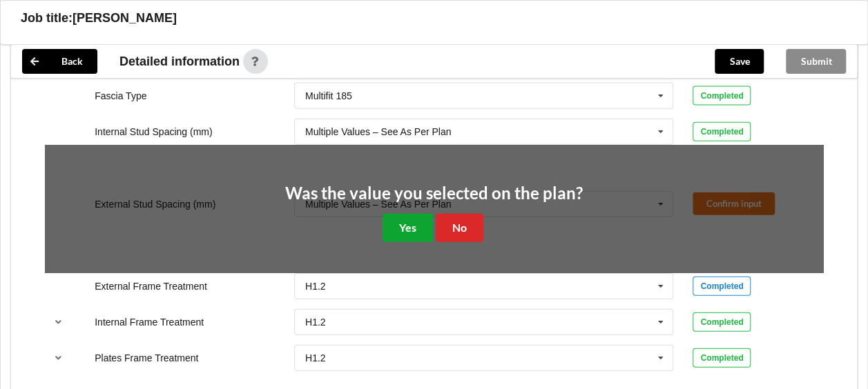
click at [405, 222] on button "Yes" at bounding box center [407, 228] width 50 height 28
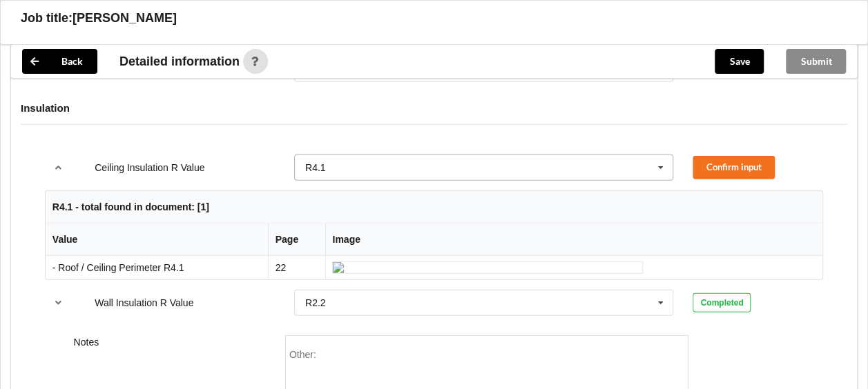
scroll to position [1726, 0]
click at [351, 165] on input "text" at bounding box center [484, 167] width 378 height 25
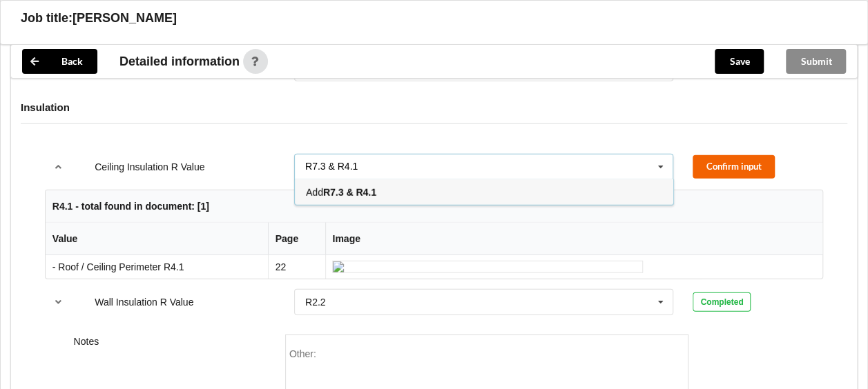
type input "R7.3 & R4.1"
click at [712, 159] on button "Confirm input" at bounding box center [733, 166] width 82 height 23
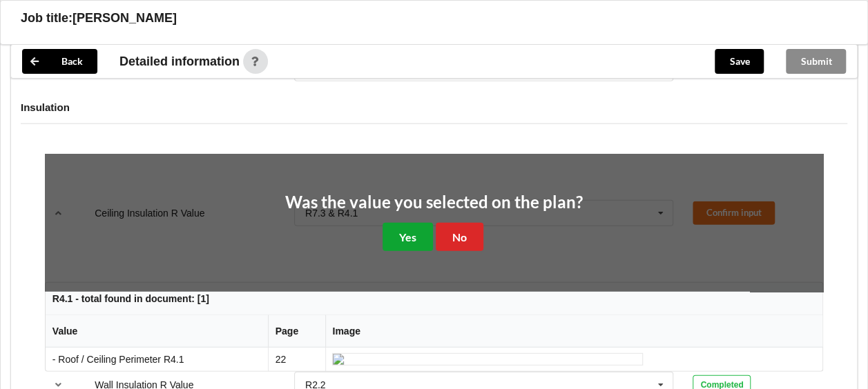
click at [416, 237] on button "Yes" at bounding box center [407, 237] width 50 height 28
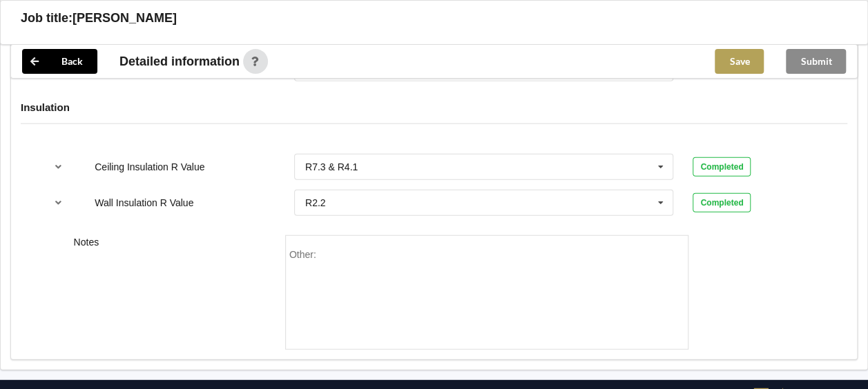
click at [737, 59] on button "Save" at bounding box center [739, 61] width 49 height 25
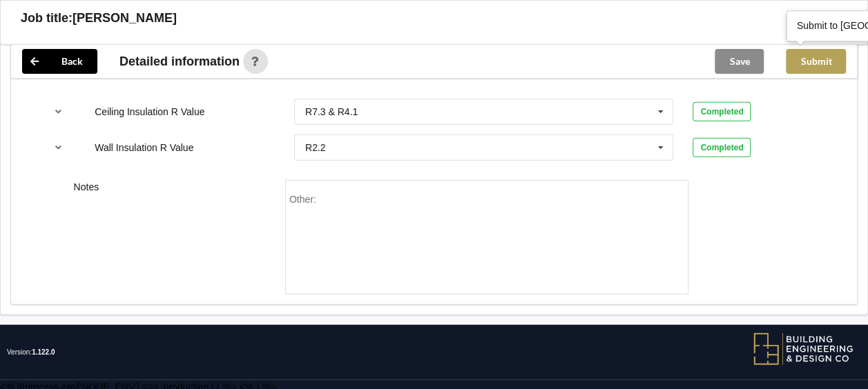
click at [826, 66] on button "Submit" at bounding box center [816, 61] width 60 height 25
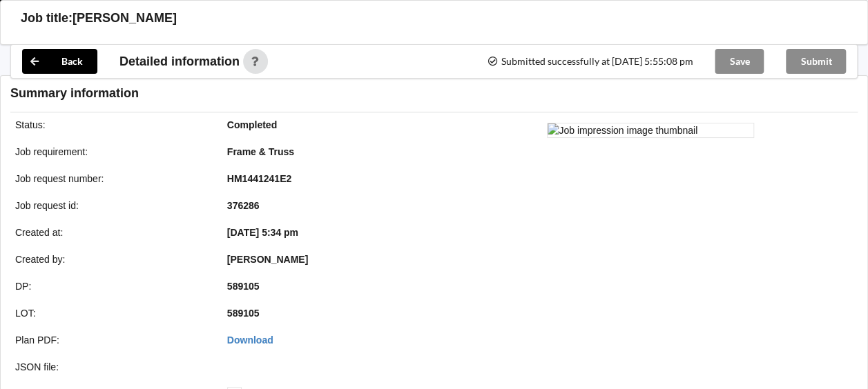
scroll to position [1718, 0]
